Goal: Task Accomplishment & Management: Use online tool/utility

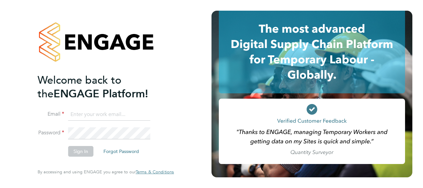
type input "Nicola.Johnson2@justice.gov.uk"
click at [86, 150] on button "Sign In" at bounding box center [80, 151] width 25 height 11
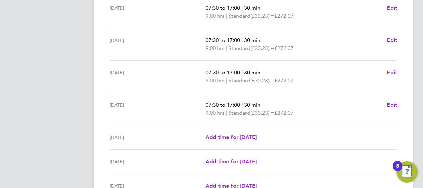
scroll to position [289, 0]
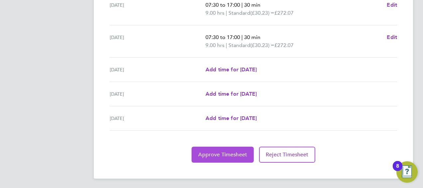
click at [212, 153] on span "Approve Timesheet" at bounding box center [222, 154] width 49 height 7
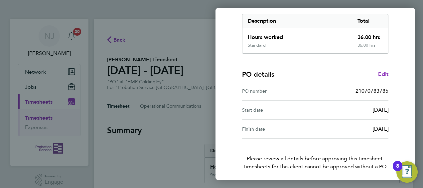
scroll to position [130, 0]
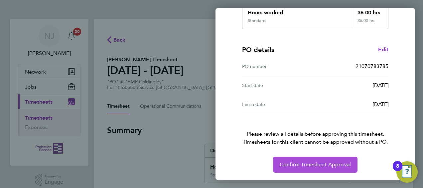
click at [300, 168] on button "Confirm Timesheet Approval" at bounding box center [315, 164] width 84 height 16
